Goal: Find contact information: Find contact information

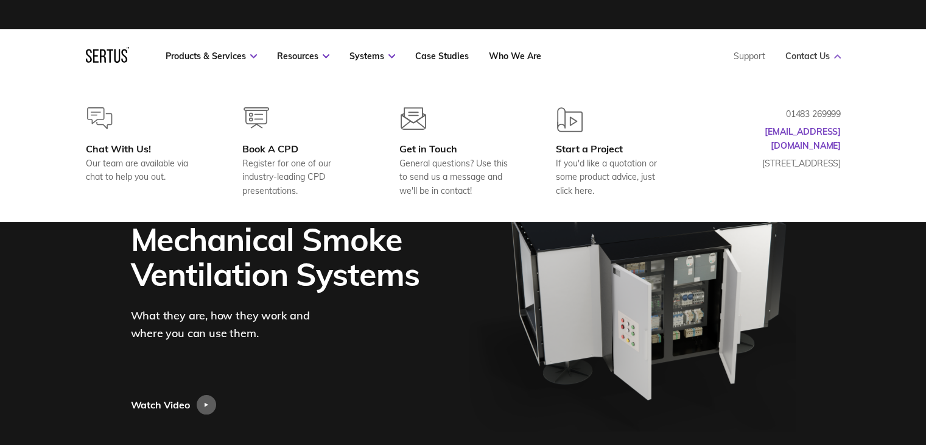
click at [828, 57] on link "Contact Us" at bounding box center [813, 56] width 55 height 11
click at [809, 54] on link "Contact Us" at bounding box center [813, 56] width 55 height 11
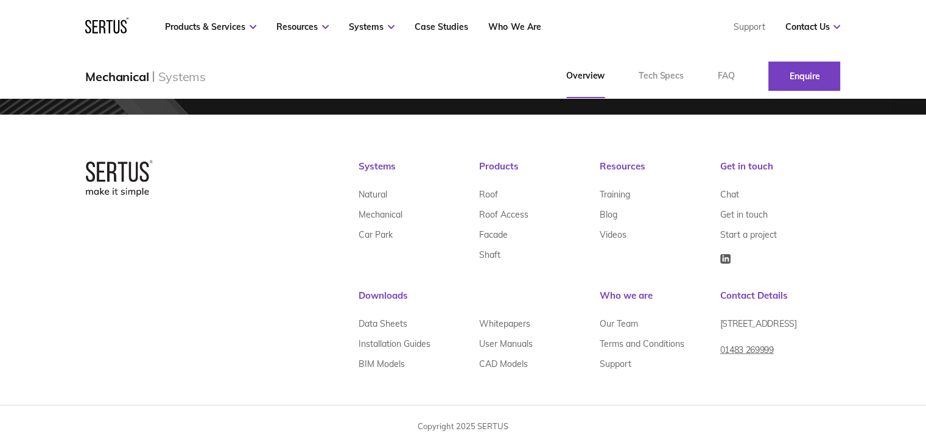
scroll to position [2651, 0]
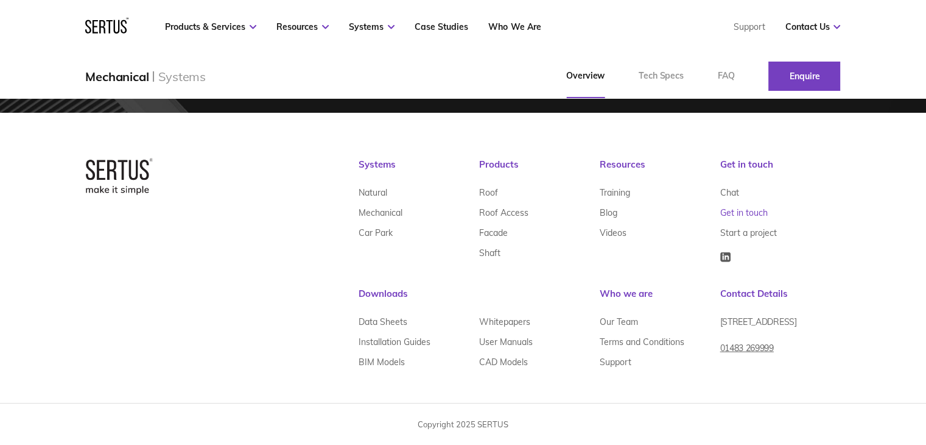
click at [736, 213] on link "Get in touch" at bounding box center [743, 213] width 47 height 20
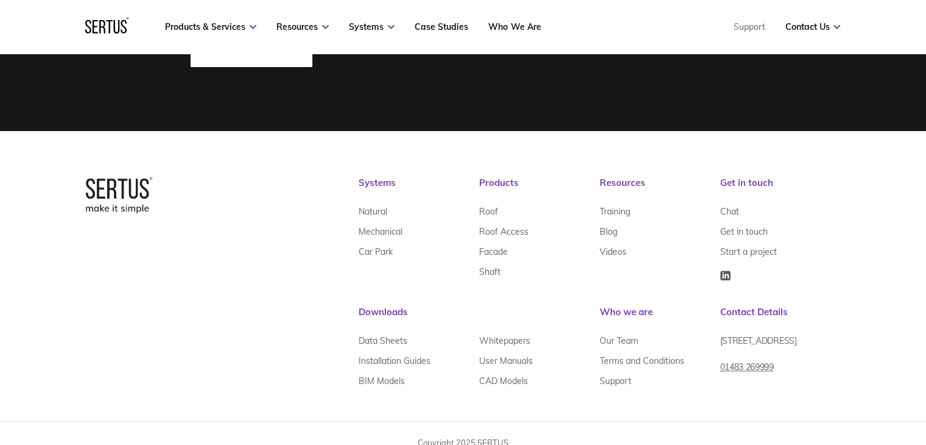
scroll to position [868, 0]
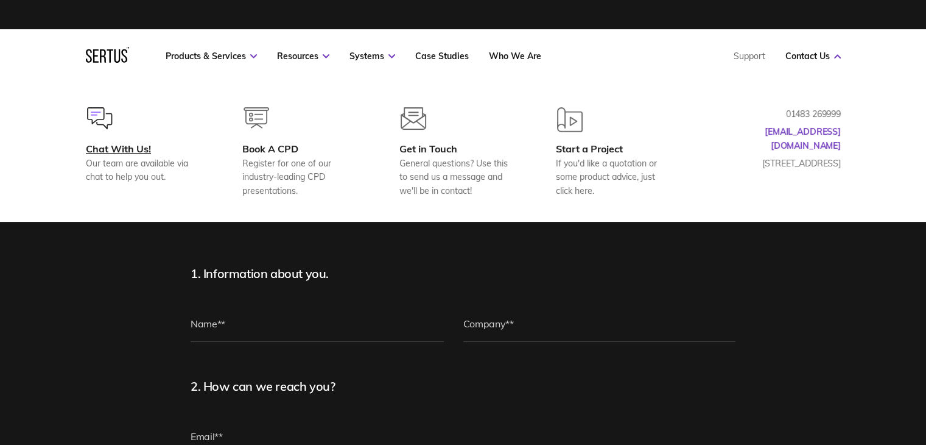
click at [123, 142] on div at bounding box center [145, 124] width 118 height 35
